Goal: Contribute content

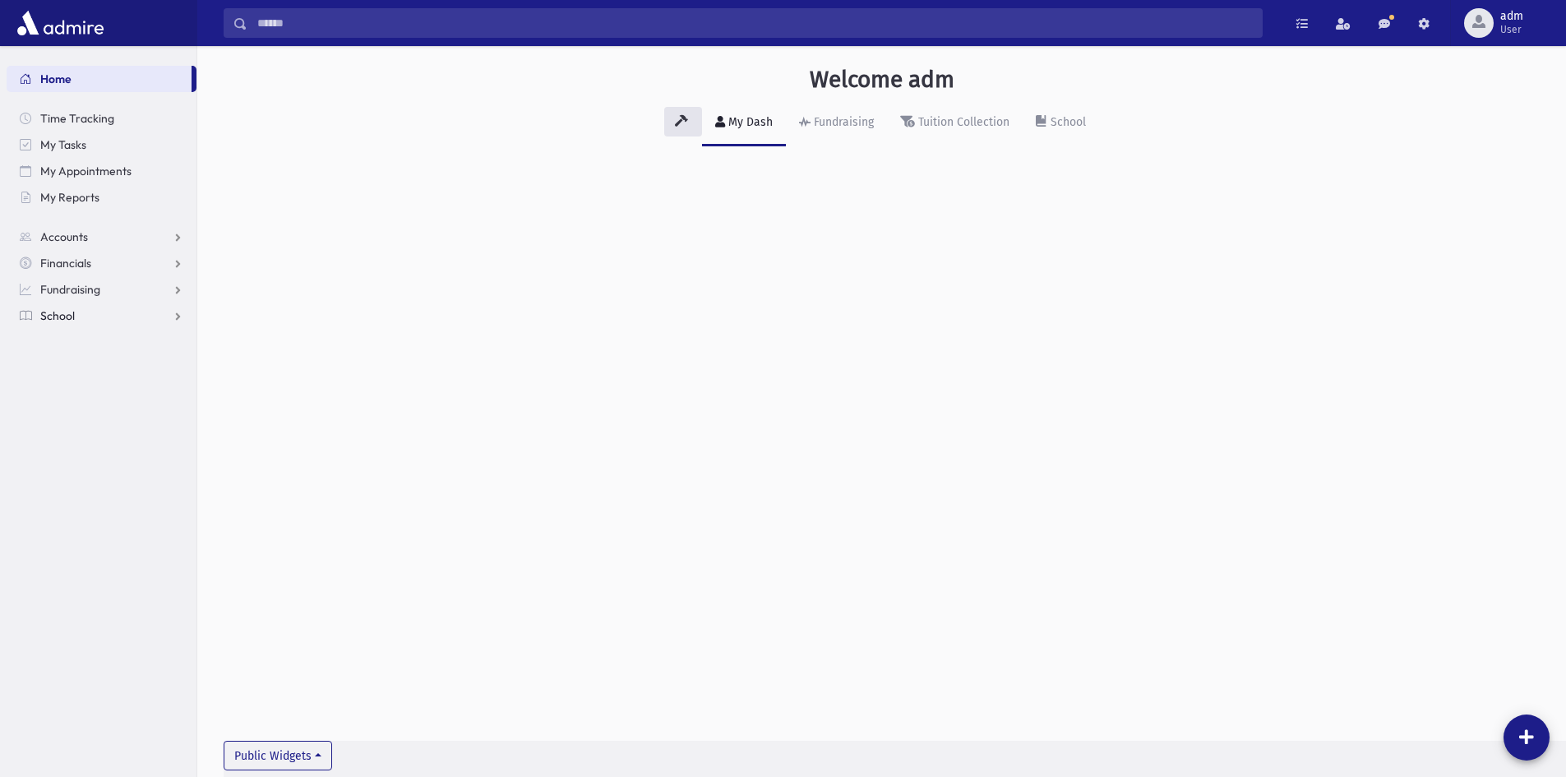
click at [93, 315] on link "School" at bounding box center [102, 316] width 190 height 26
click at [61, 344] on span "Students" at bounding box center [71, 342] width 45 height 15
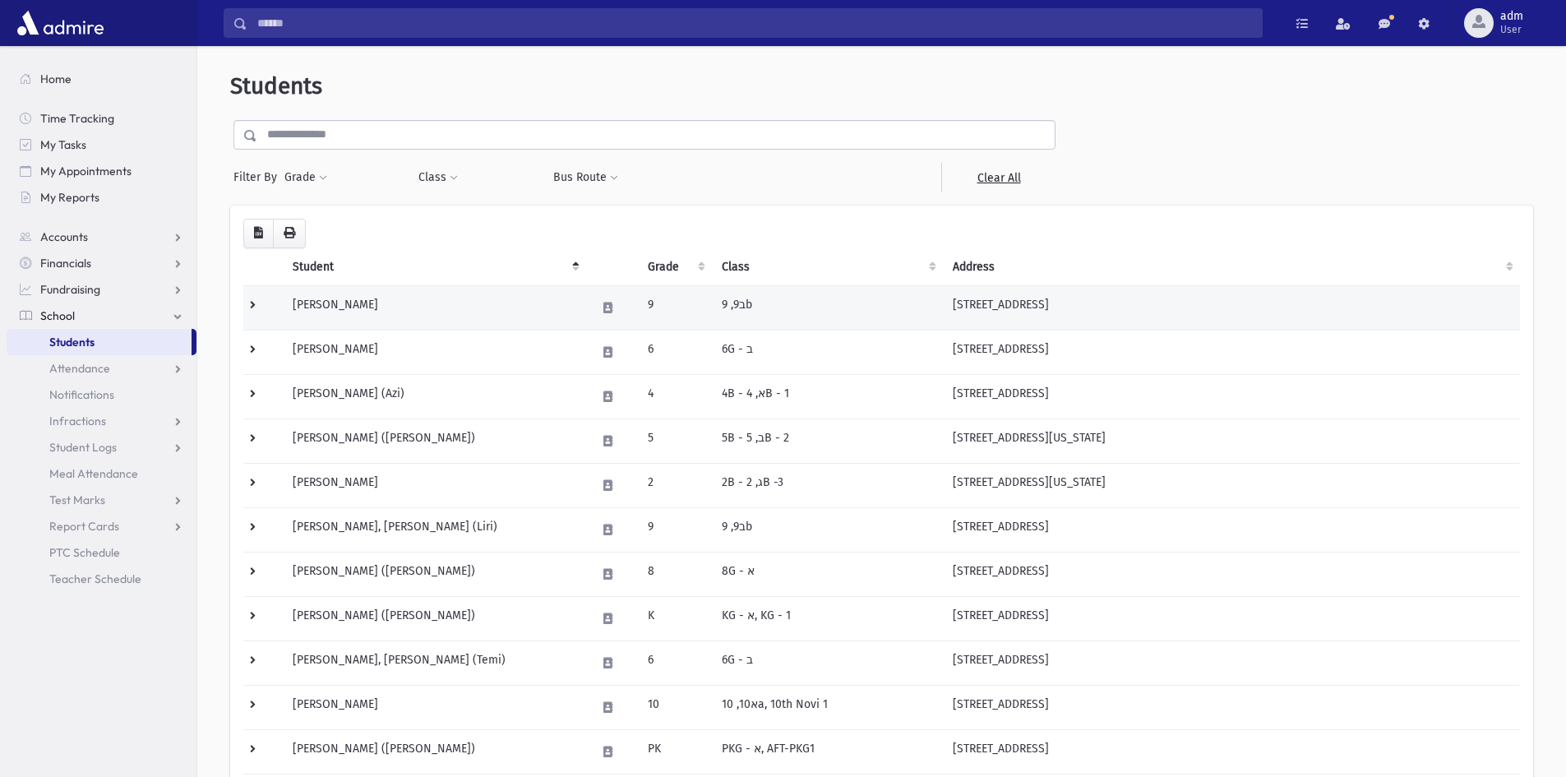
click at [314, 309] on td "[PERSON_NAME]" at bounding box center [435, 307] width 304 height 44
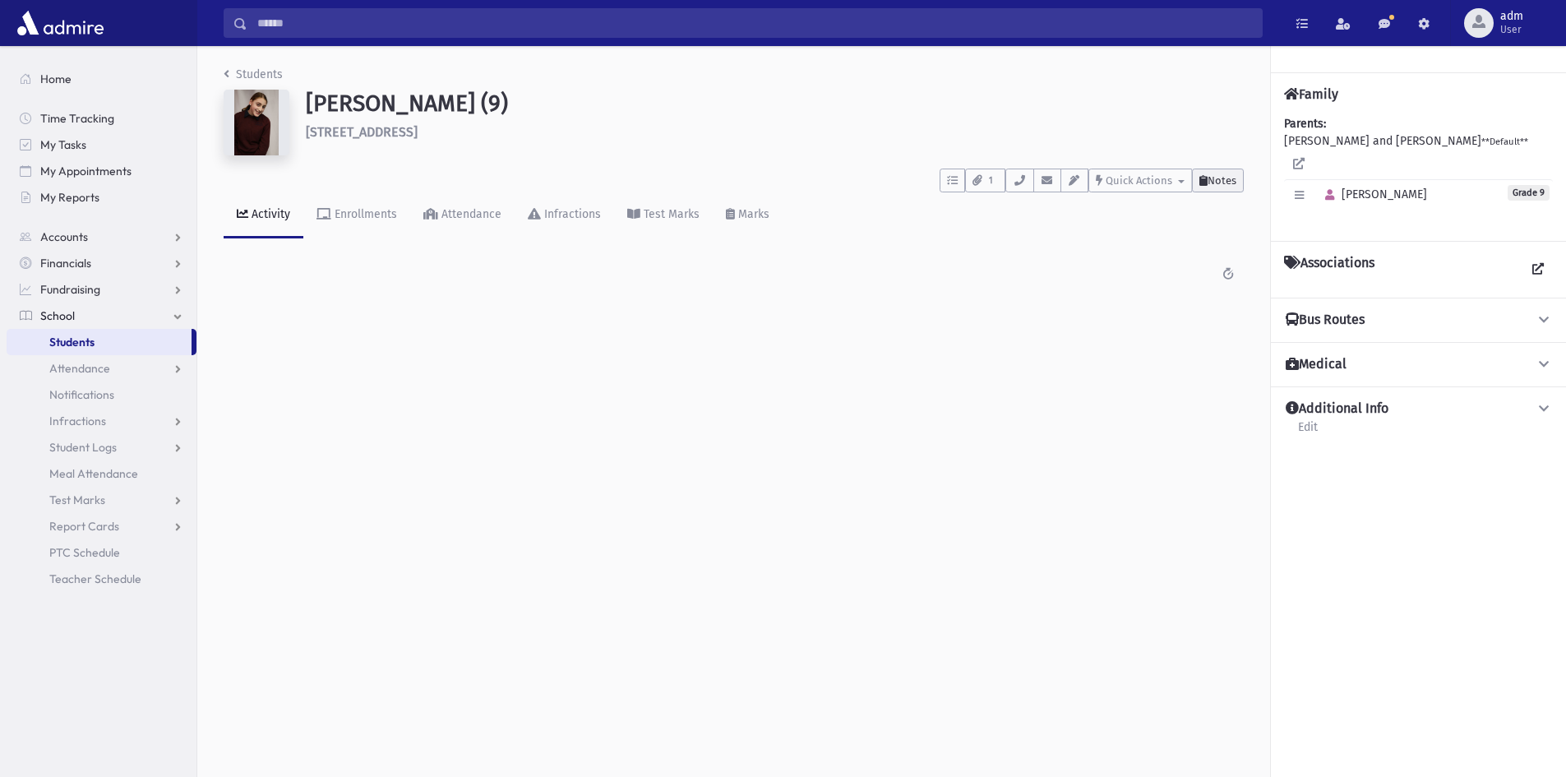
click at [1232, 182] on span "Notes" at bounding box center [1222, 180] width 29 height 12
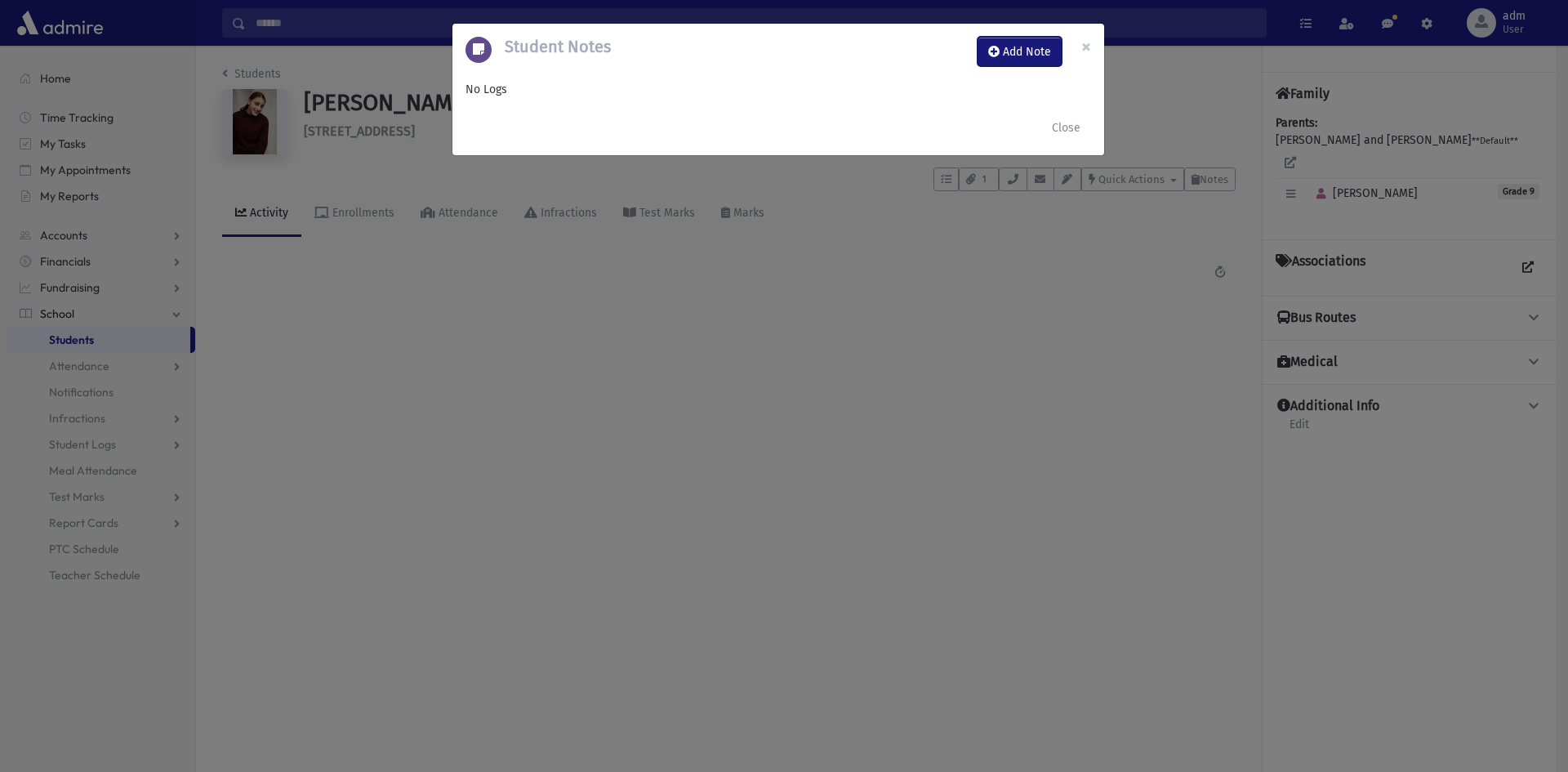
click at [1030, 61] on button "Add Note" at bounding box center [1019, 52] width 84 height 30
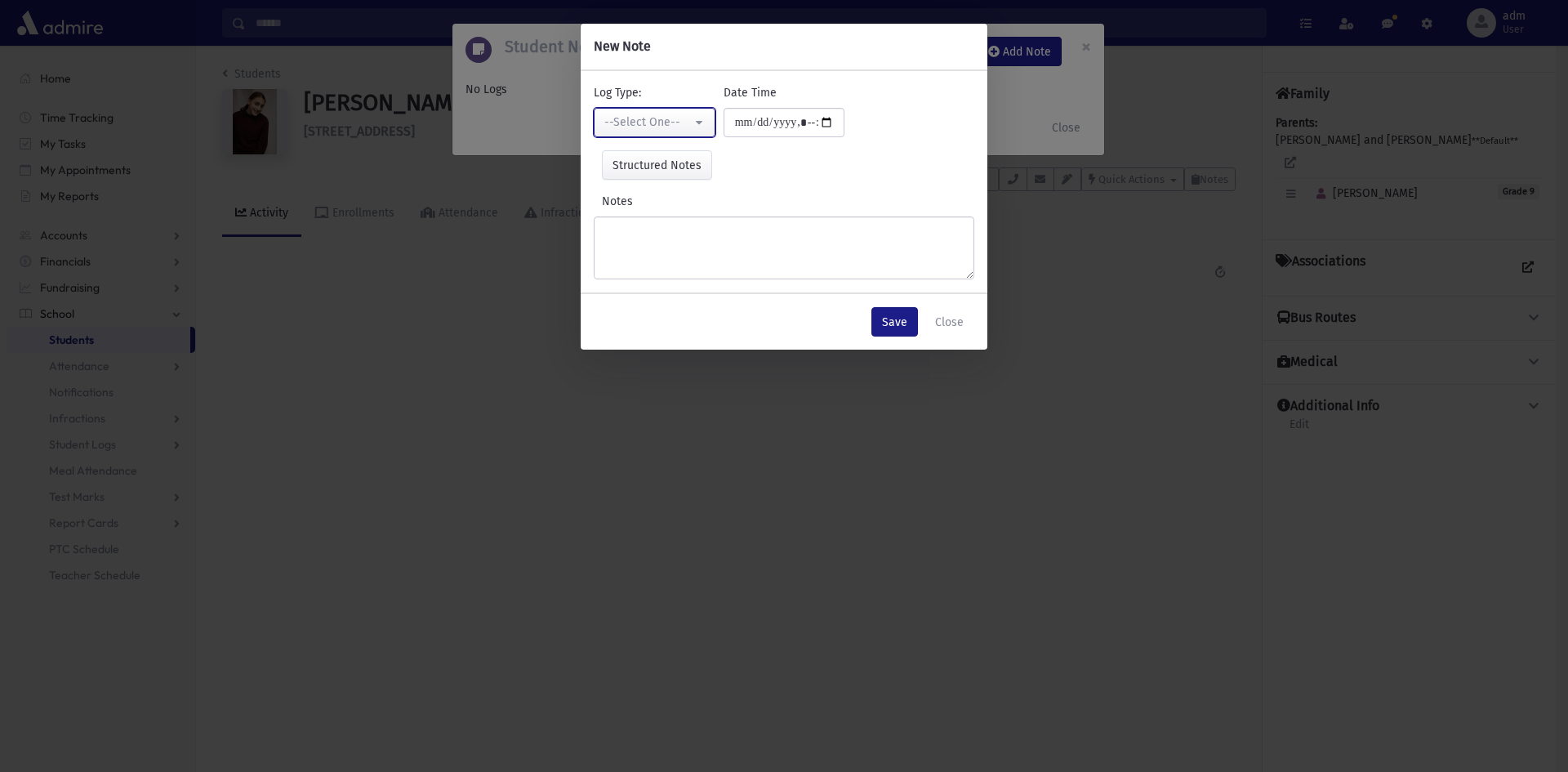
click at [646, 120] on div "--Select One--" at bounding box center [648, 121] width 87 height 17
click at [759, 173] on div "Structured Notes Set" at bounding box center [784, 165] width 381 height 30
click at [951, 320] on button "Close" at bounding box center [950, 322] width 50 height 30
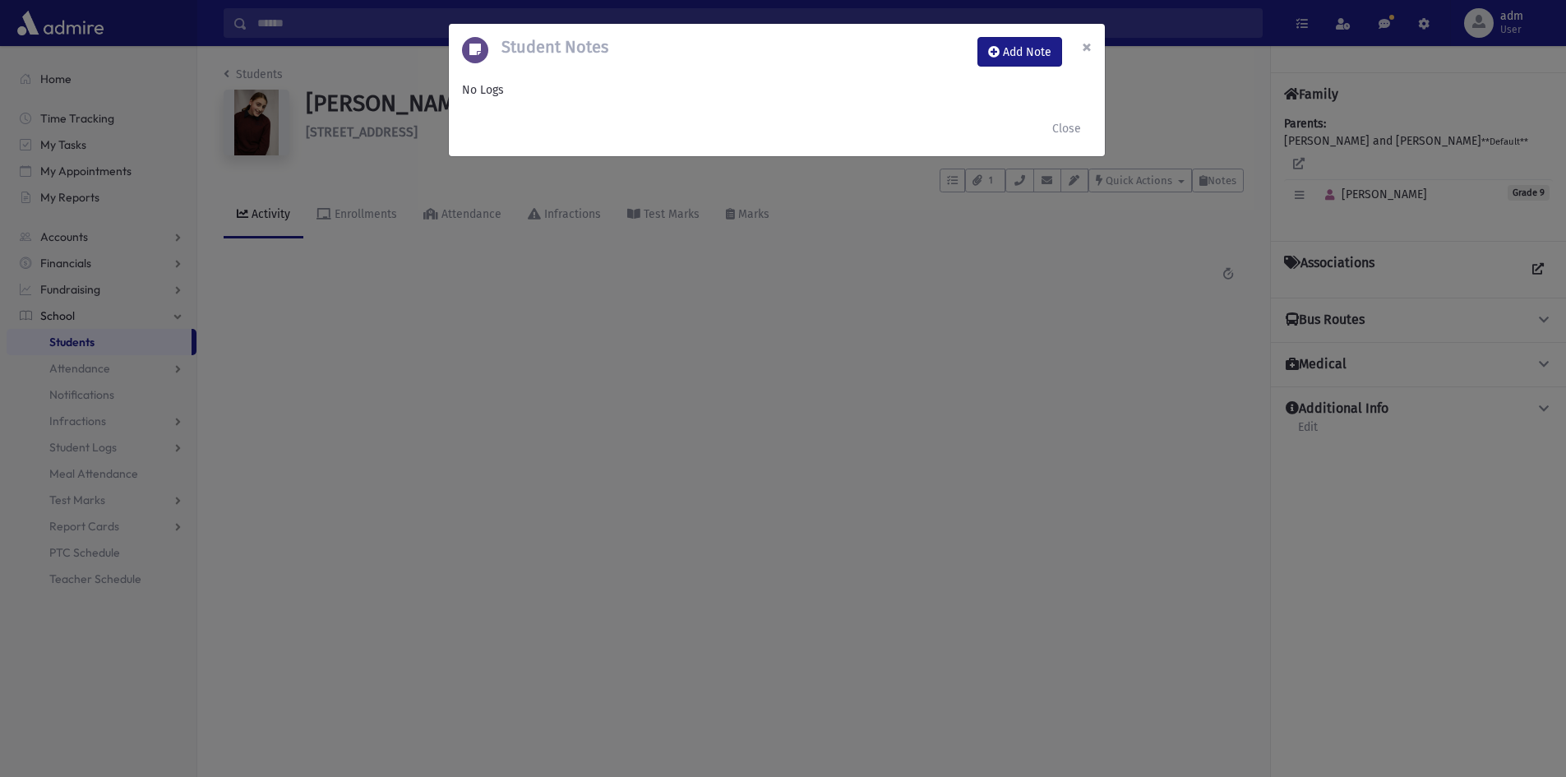
click at [1093, 46] on button "×" at bounding box center [1087, 47] width 36 height 46
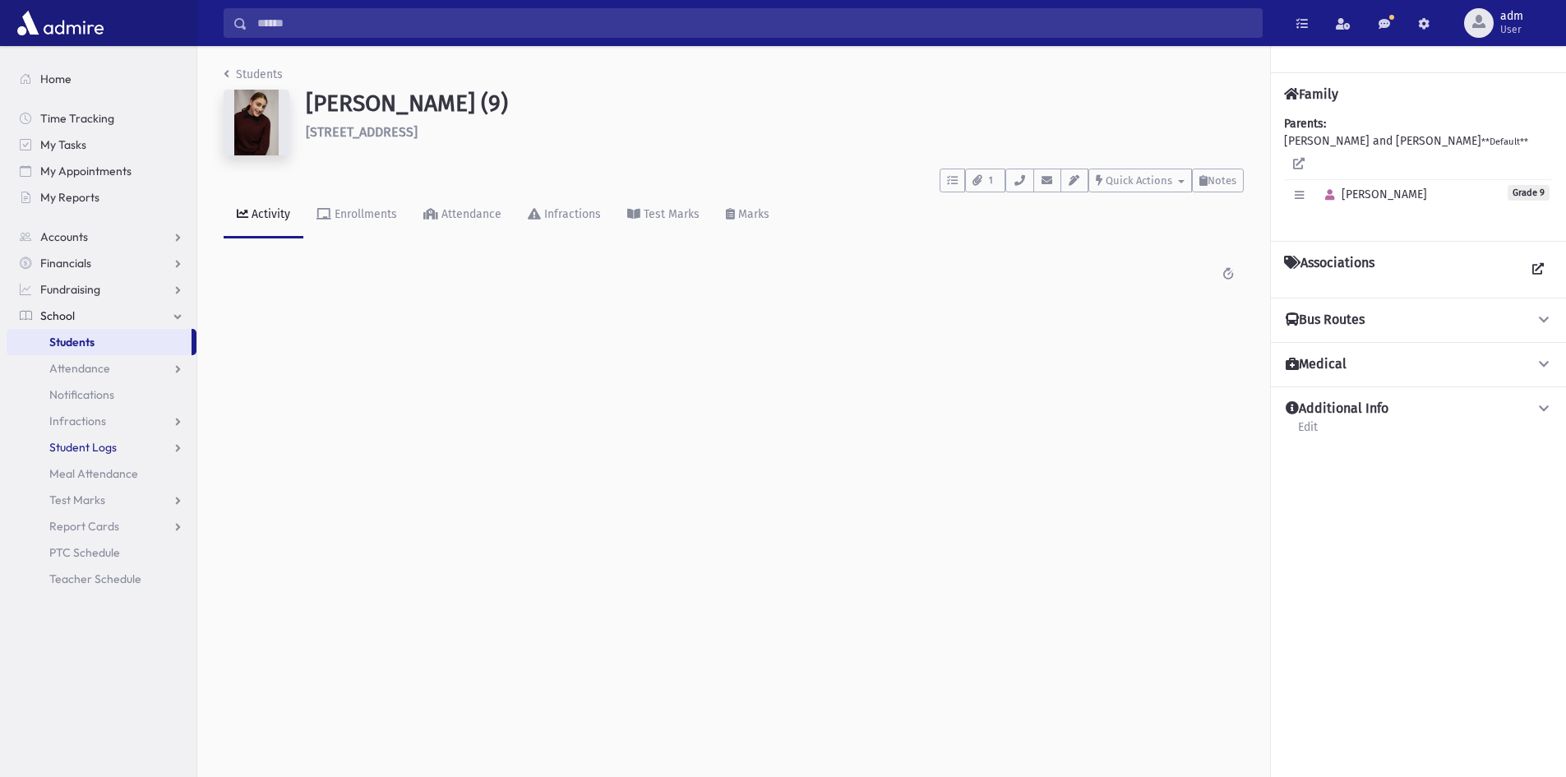
click at [118, 447] on link "Student Logs" at bounding box center [102, 447] width 190 height 26
click at [109, 468] on link "Entry" at bounding box center [102, 473] width 190 height 26
